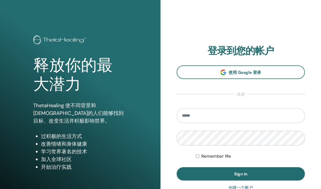
click at [208, 116] on input "email" at bounding box center [241, 115] width 128 height 15
type input "**********"
click at [177, 167] on button "Sign In" at bounding box center [241, 173] width 128 height 13
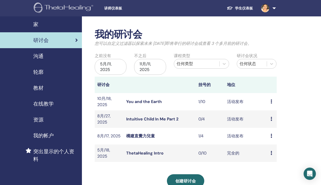
click at [145, 137] on link "構建直覺力兒童" at bounding box center [140, 135] width 29 height 5
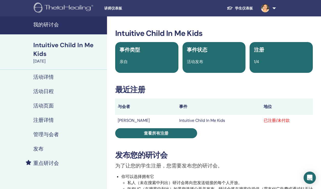
click at [243, 135] on div "Intuitive Child In Me Kids 事件类型 亲自 事件状态 活动发布 注册 1/4 最近注册 与会者 事件 地位 晴 蘇 Intuitiv…" at bounding box center [214, 173] width 208 height 289
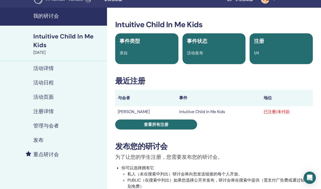
scroll to position [12, 0]
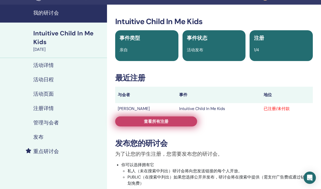
click at [183, 121] on link "查看所有注册" at bounding box center [156, 121] width 82 height 10
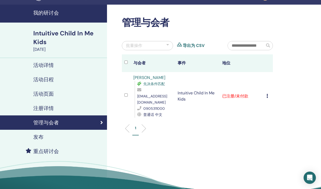
click at [268, 94] on icon at bounding box center [268, 96] width 2 height 4
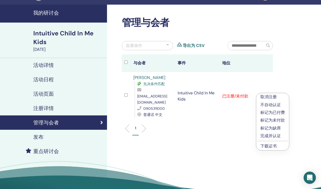
click at [272, 146] on link "下载证书" at bounding box center [269, 145] width 16 height 5
